Goal: Transaction & Acquisition: Purchase product/service

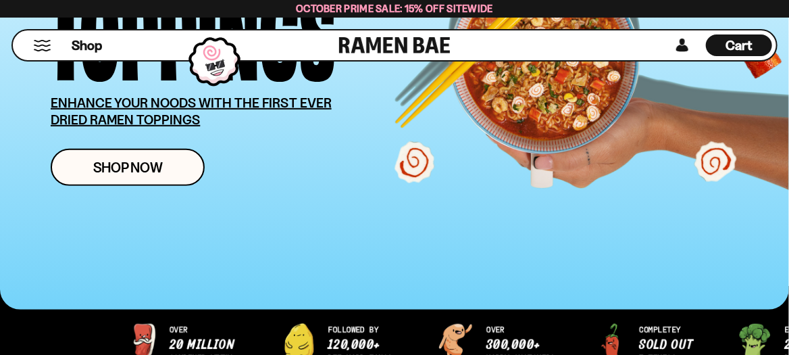
scroll to position [271, 0]
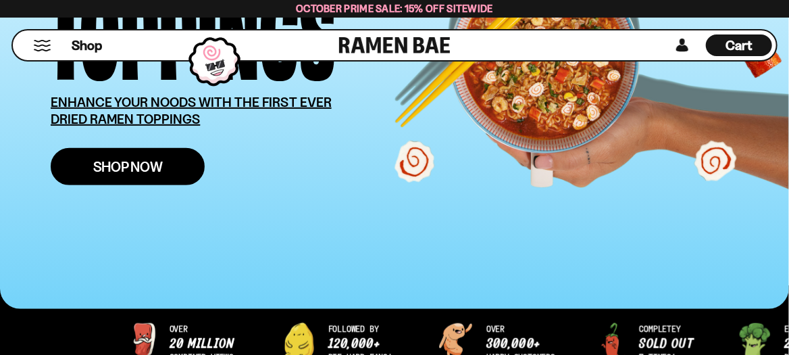
click at [156, 168] on span "Shop Now" at bounding box center [128, 167] width 70 height 14
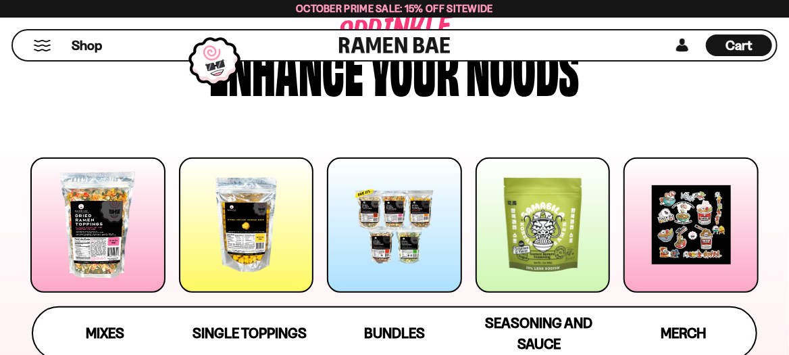
scroll to position [203, 0]
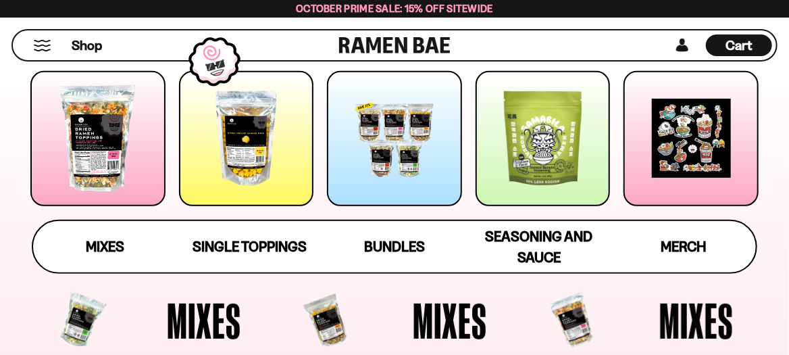
click at [222, 145] on div at bounding box center [246, 138] width 135 height 135
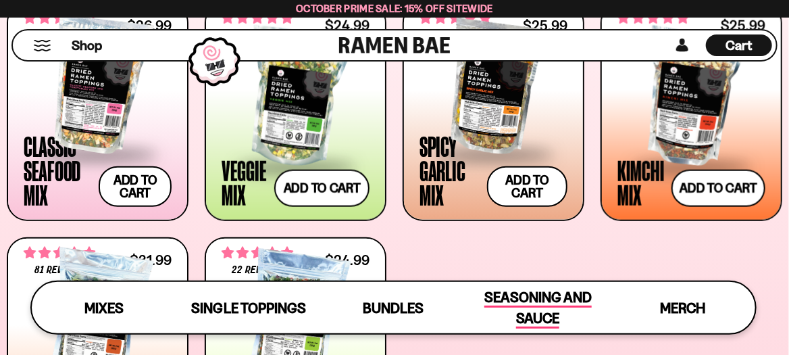
scroll to position [217, 0]
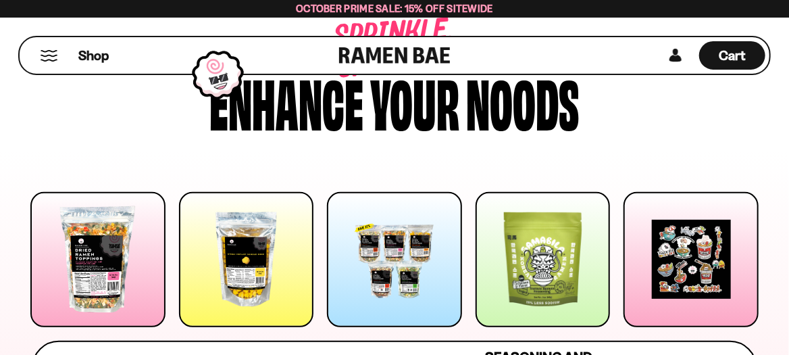
click at [254, 276] on div at bounding box center [246, 259] width 135 height 135
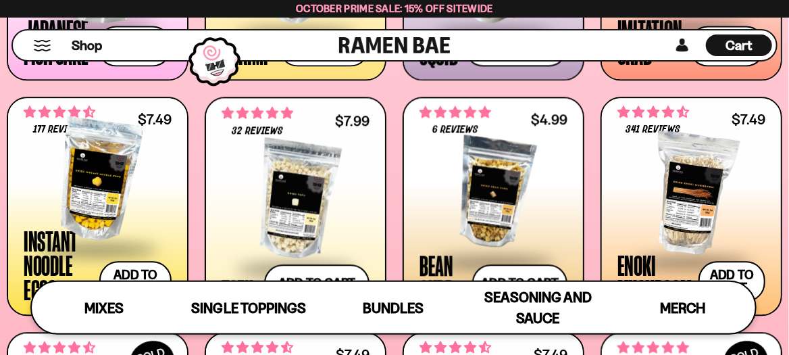
scroll to position [1328, 0]
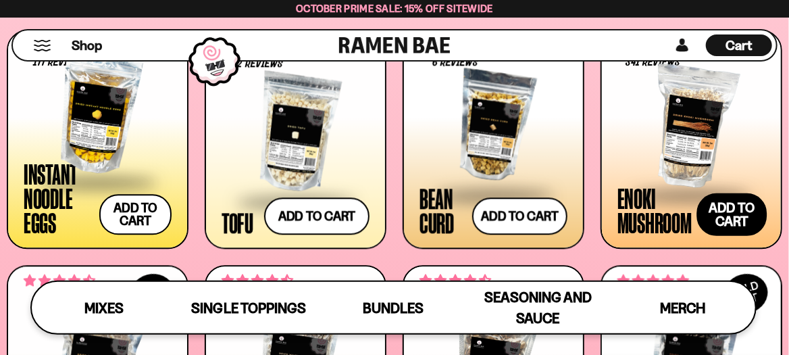
click at [730, 218] on button "Add to cart Add ― Regular price $7.49 Regular price Sale price $7.49 Unit price…" at bounding box center [732, 214] width 70 height 43
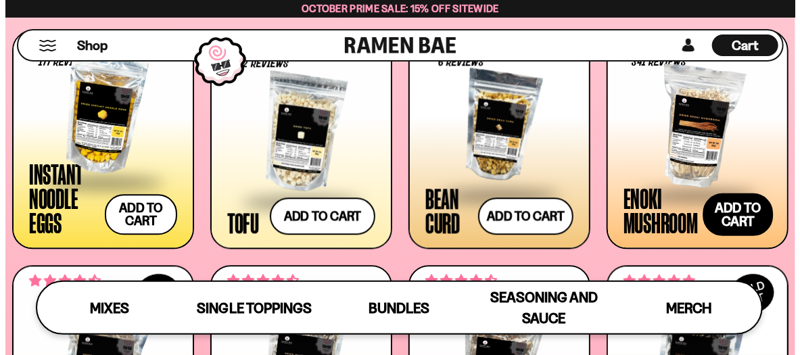
scroll to position [1337, 0]
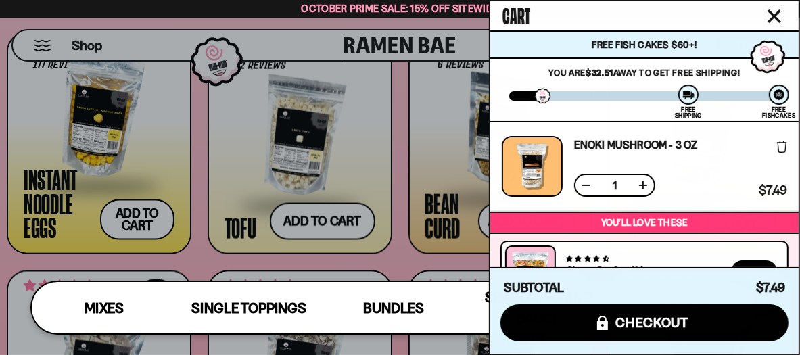
click at [420, 158] on div at bounding box center [400, 177] width 800 height 355
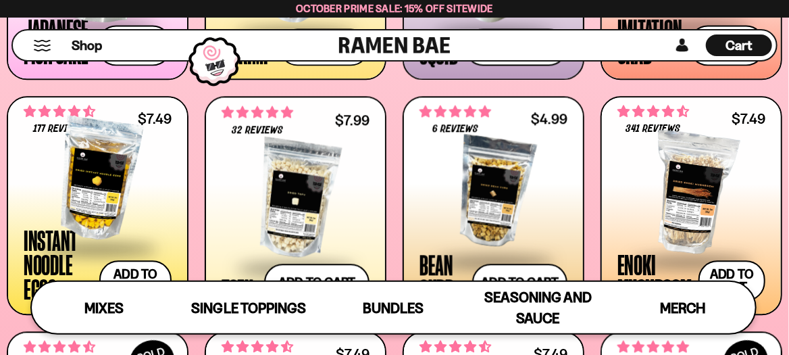
scroll to position [134, 0]
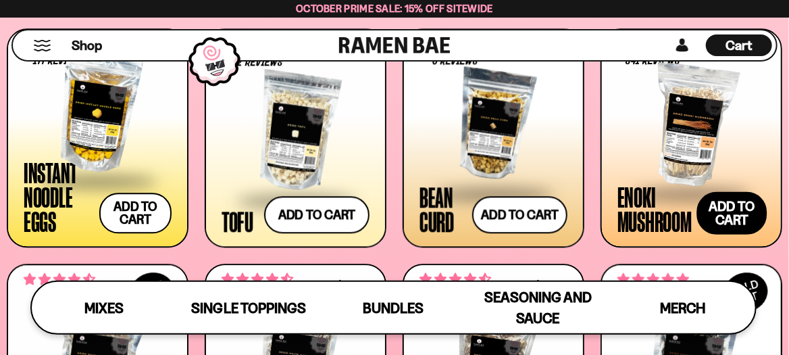
click at [728, 221] on button "Add to cart Add ― Regular price $7.49 Regular price Sale price $7.49 Unit price…" at bounding box center [732, 212] width 70 height 43
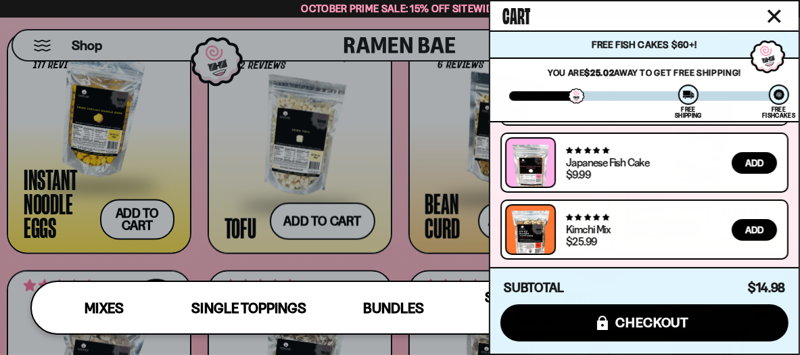
scroll to position [0, 0]
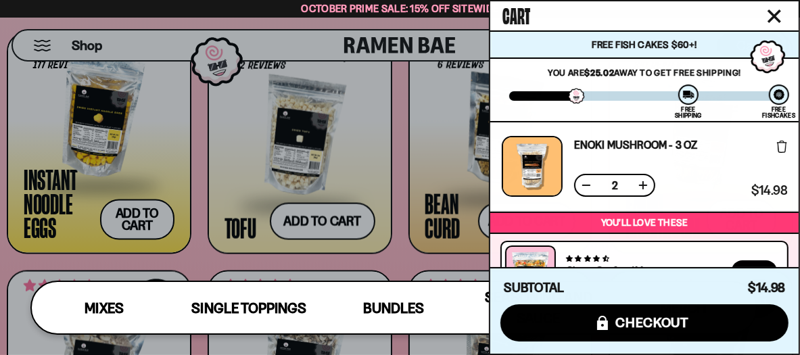
click at [589, 187] on button at bounding box center [586, 185] width 14 height 14
click at [406, 145] on div at bounding box center [400, 177] width 800 height 355
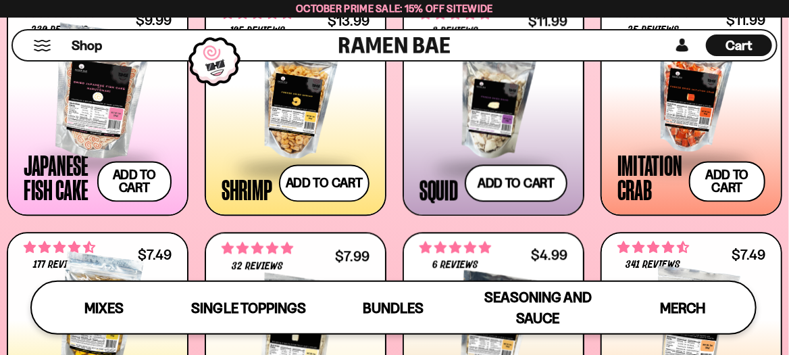
scroll to position [1127, 0]
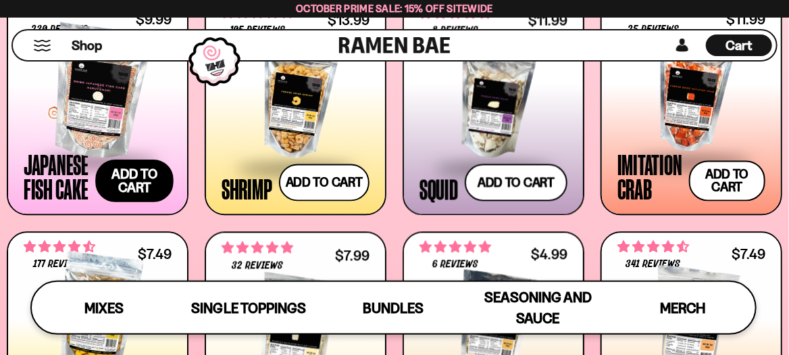
click at [135, 183] on button "Add to cart Add ― Regular price $9.99 Regular price Sale price $9.99 Unit price…" at bounding box center [134, 180] width 78 height 43
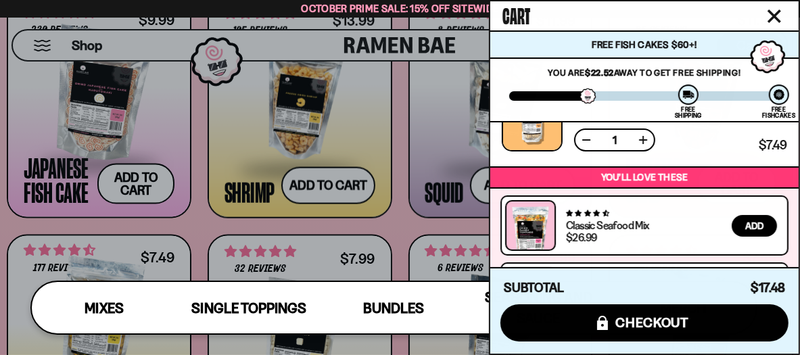
scroll to position [224, 0]
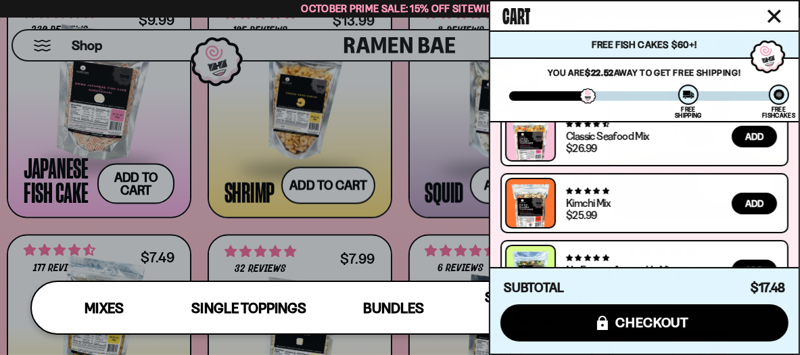
click at [341, 185] on div at bounding box center [400, 177] width 800 height 355
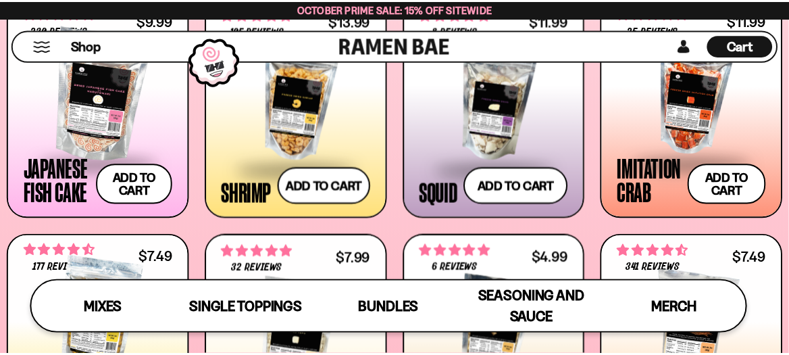
scroll to position [1126, 0]
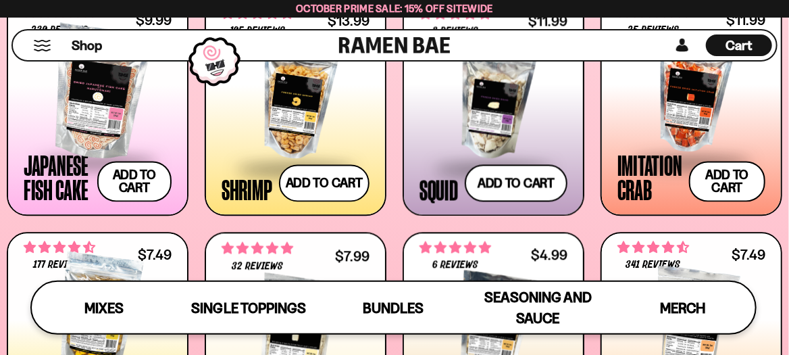
click at [500, 102] on div at bounding box center [494, 99] width 148 height 135
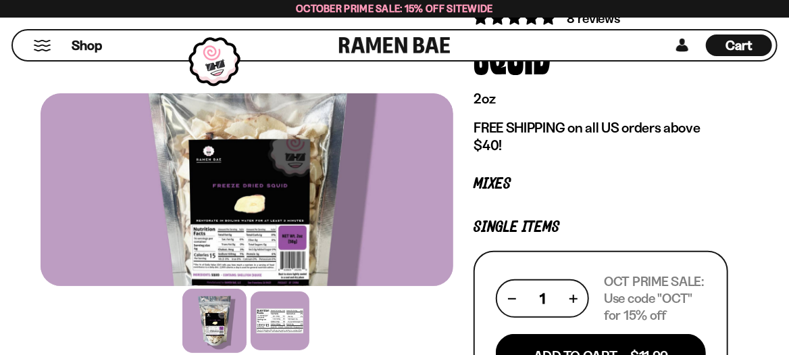
scroll to position [135, 0]
click at [227, 324] on div at bounding box center [214, 321] width 64 height 64
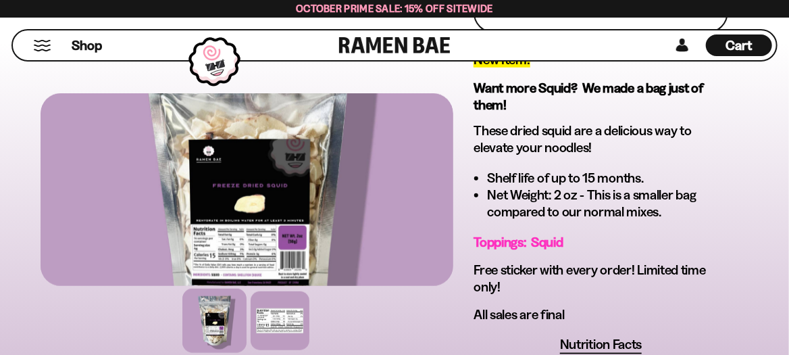
scroll to position [473, 0]
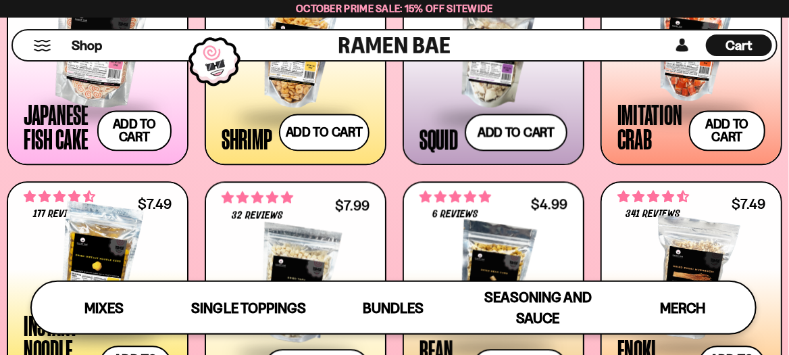
scroll to position [1109, 0]
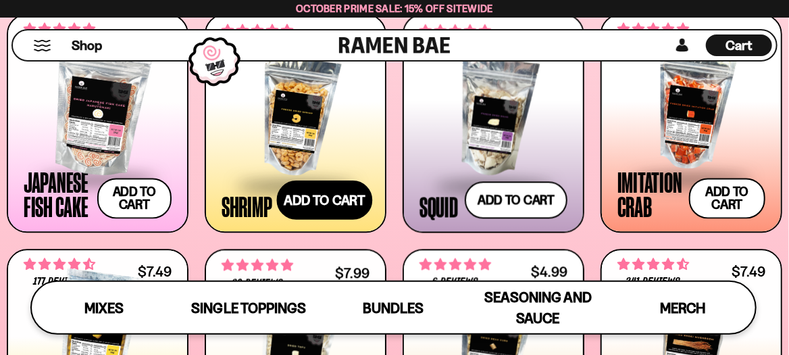
click at [331, 202] on button "Add to cart Add ― Regular price $13.99 Regular price Sale price $13.99 Unit pri…" at bounding box center [323, 199] width 95 height 39
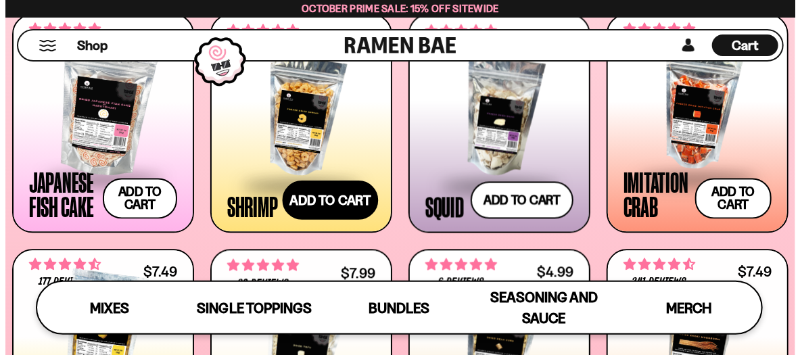
scroll to position [1117, 0]
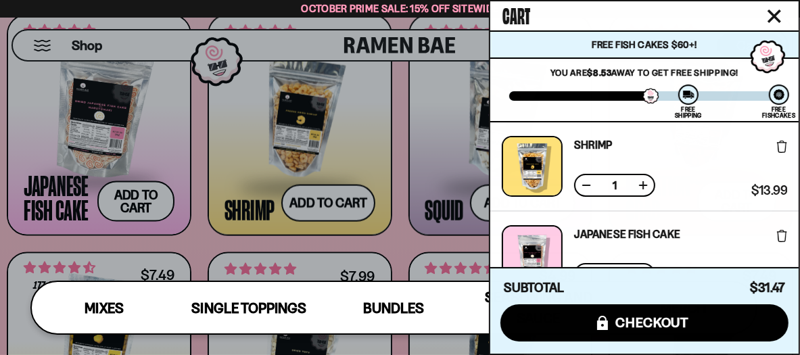
click at [403, 199] on div at bounding box center [400, 177] width 800 height 355
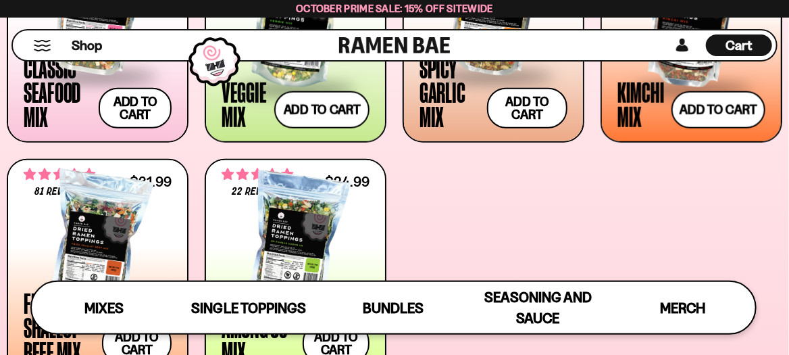
scroll to position [659, 0]
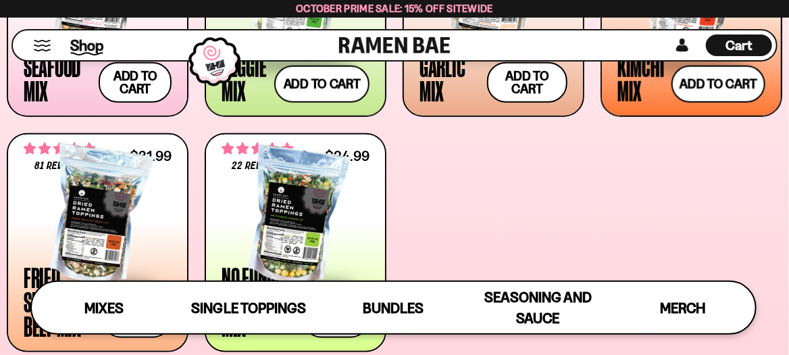
click at [95, 44] on span "Shop" at bounding box center [86, 45] width 33 height 20
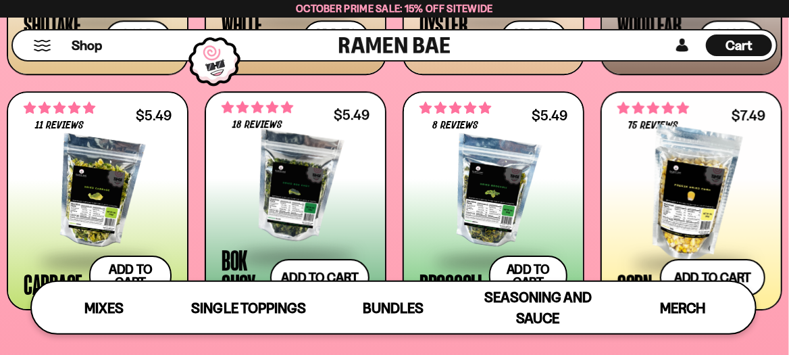
scroll to position [1757, 0]
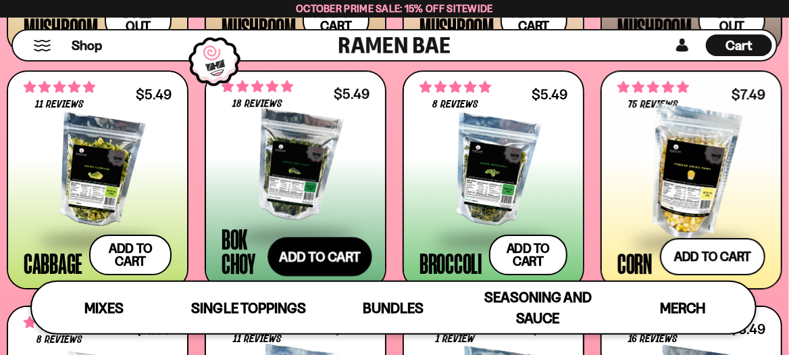
click at [338, 264] on button "Add to cart Add ― Regular price $5.49 Regular price Sale price $5.49 Unit price…" at bounding box center [320, 256] width 105 height 39
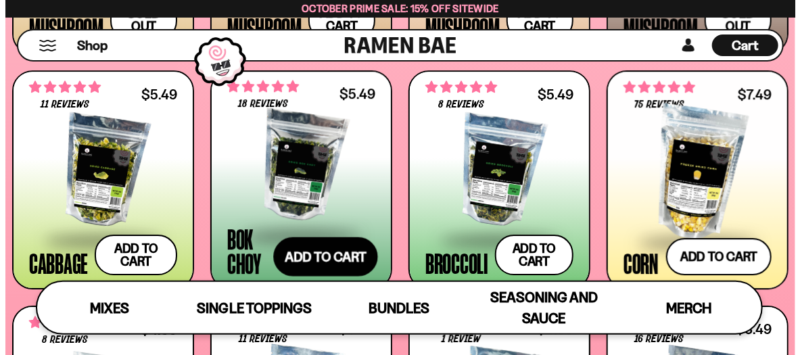
scroll to position [1771, 0]
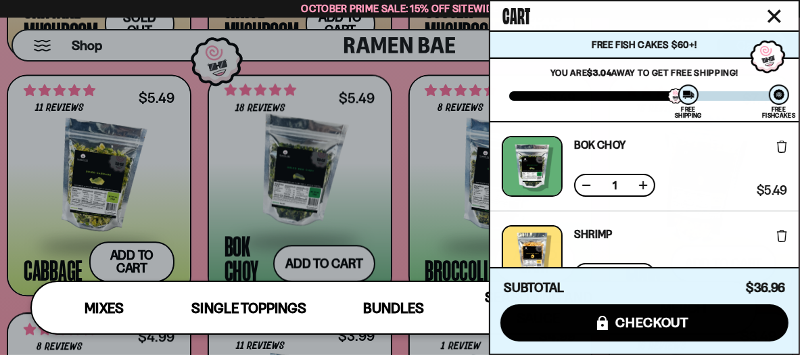
click at [422, 178] on div at bounding box center [400, 177] width 800 height 355
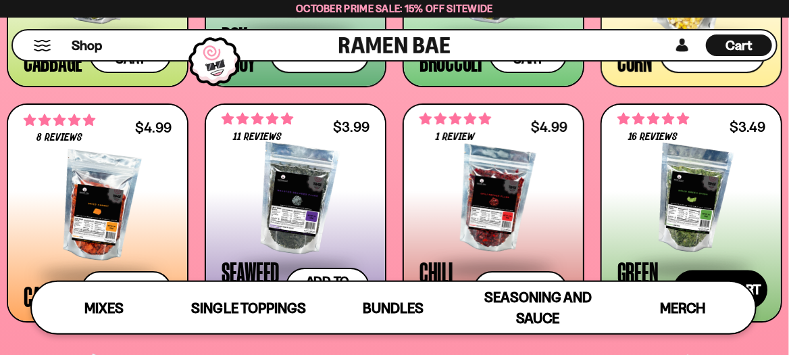
scroll to position [270, 0]
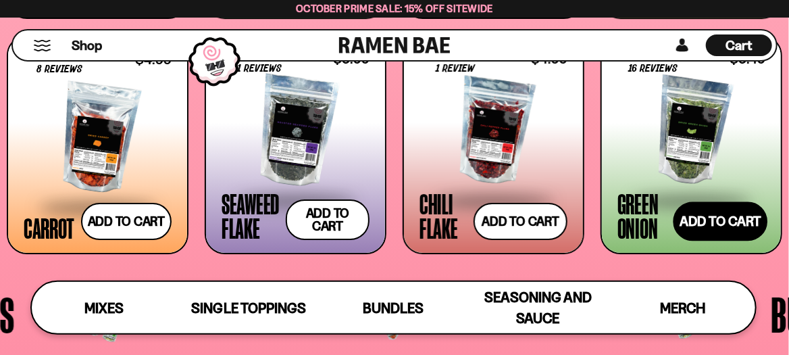
click at [730, 226] on button "Add to cart Add ― Regular price $3.49 Regular price Sale price $3.49 Unit price…" at bounding box center [720, 221] width 95 height 39
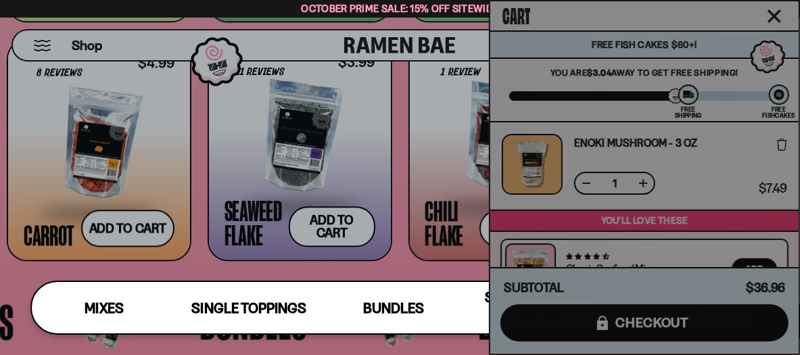
scroll to position [0, 0]
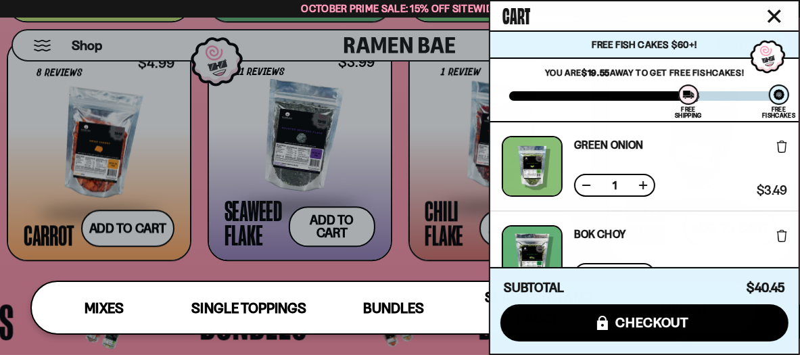
click at [424, 132] on div at bounding box center [400, 177] width 800 height 355
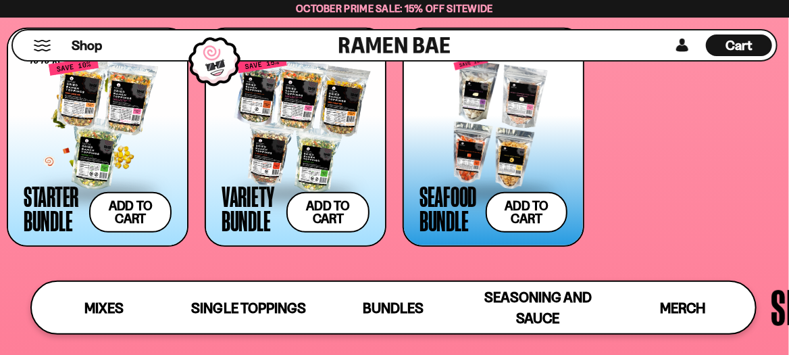
click at [129, 110] on div at bounding box center [98, 123] width 148 height 135
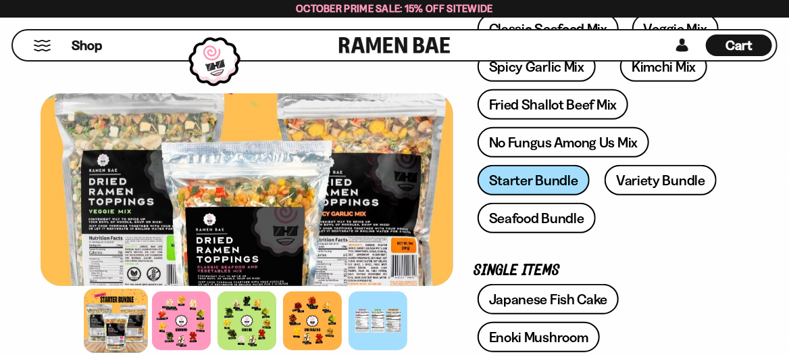
scroll to position [270, 0]
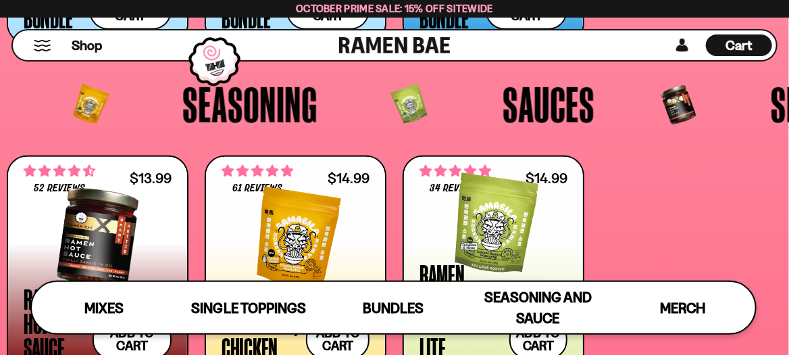
scroll to position [2433, 0]
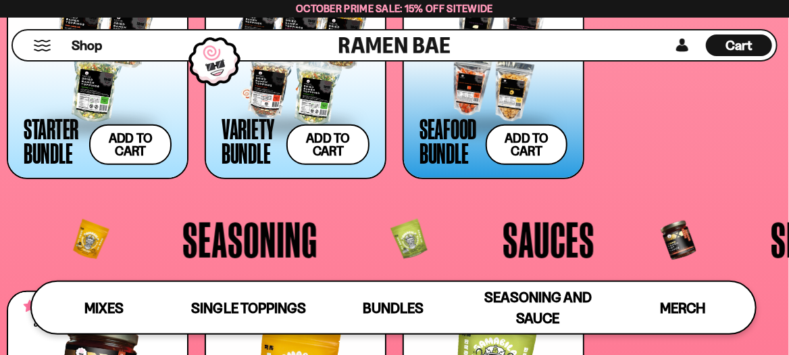
click at [335, 77] on div at bounding box center [296, 56] width 148 height 135
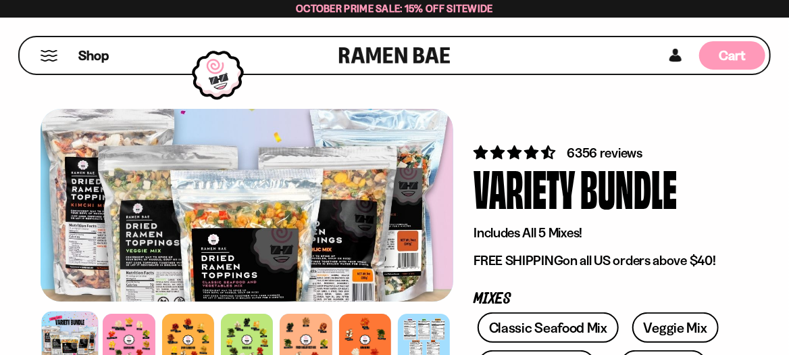
click at [735, 55] on span "Cart" at bounding box center [733, 55] width 26 height 16
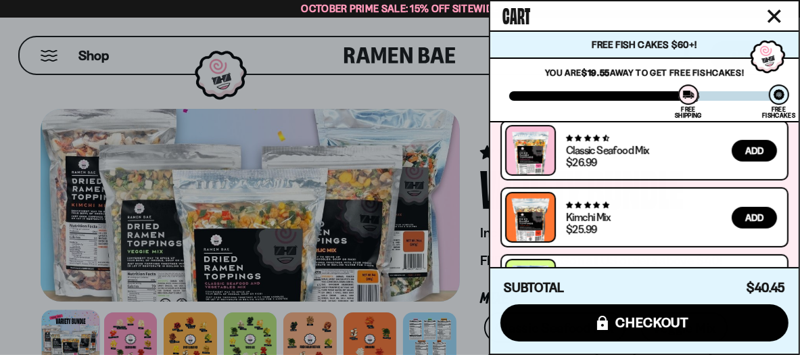
scroll to position [532, 0]
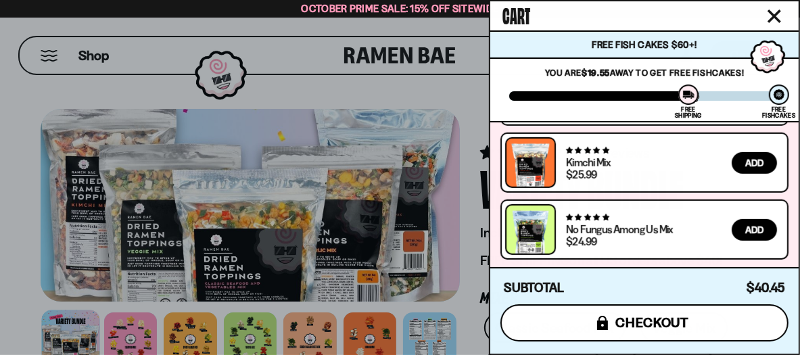
click at [651, 321] on span "checkout" at bounding box center [652, 322] width 74 height 15
